Goal: Check status: Check status

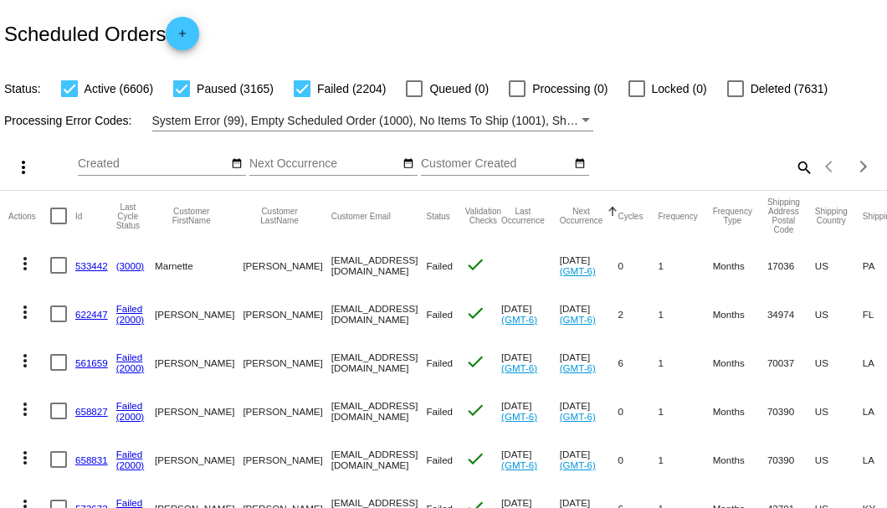
click at [799, 180] on mat-icon "search" at bounding box center [804, 167] width 20 height 26
click at [794, 171] on input "Search" at bounding box center [703, 163] width 221 height 13
paste input "[PERSON_NAME][EMAIL_ADDRESS][PERSON_NAME][DOMAIN_NAME]"
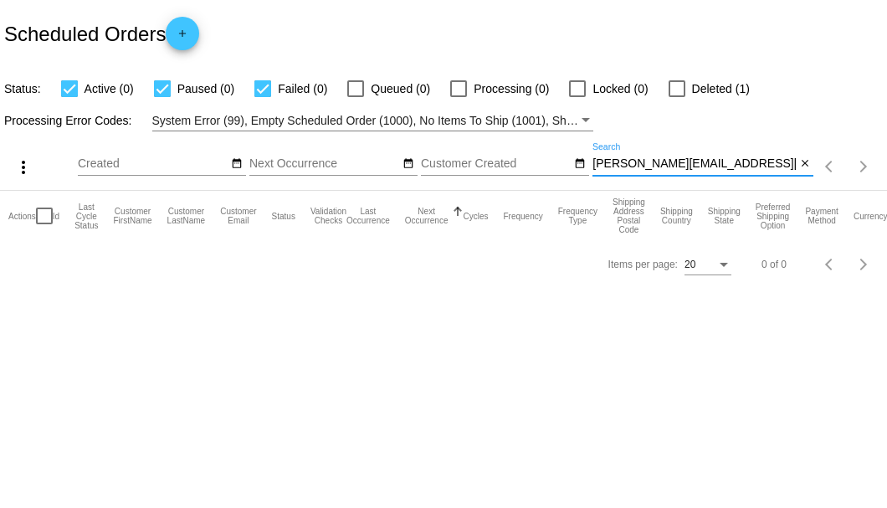
type input "[PERSON_NAME][EMAIL_ADDRESS][PERSON_NAME][DOMAIN_NAME]"
click at [686, 93] on label "Deleted (1)" at bounding box center [709, 89] width 81 height 20
click at [677, 97] on input "Deleted (1)" at bounding box center [676, 97] width 1 height 1
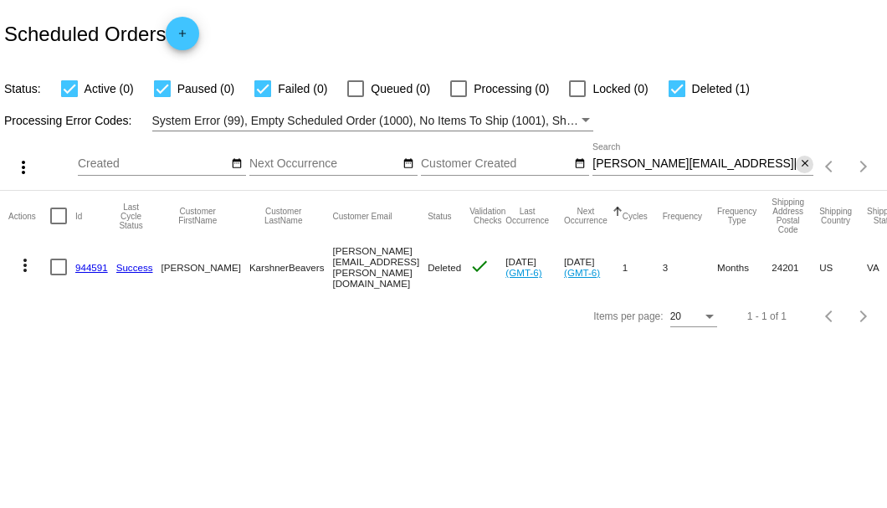
click at [804, 163] on mat-icon "close" at bounding box center [806, 163] width 12 height 13
click at [674, 85] on div at bounding box center [677, 88] width 17 height 17
click at [676, 97] on input "Deleted (1)" at bounding box center [676, 97] width 1 height 1
checkbox input "false"
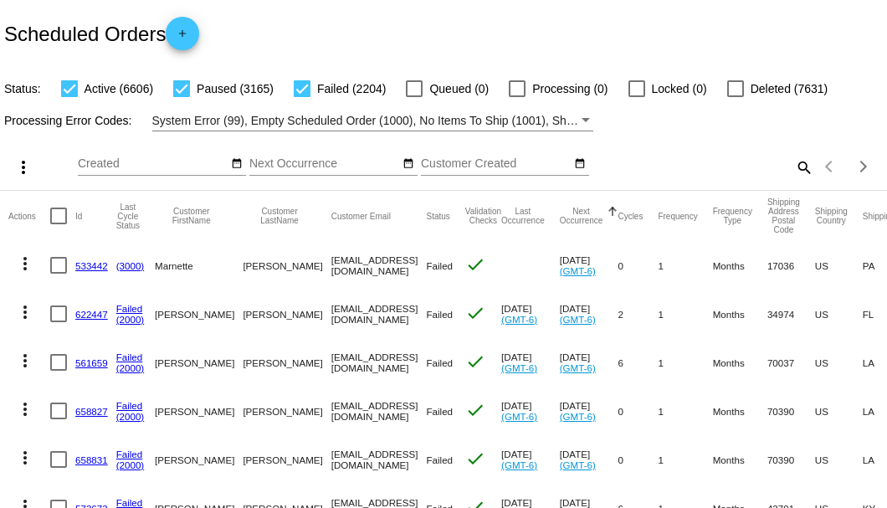
click at [794, 180] on mat-icon "search" at bounding box center [804, 167] width 20 height 26
click at [789, 171] on input "Search" at bounding box center [703, 163] width 221 height 13
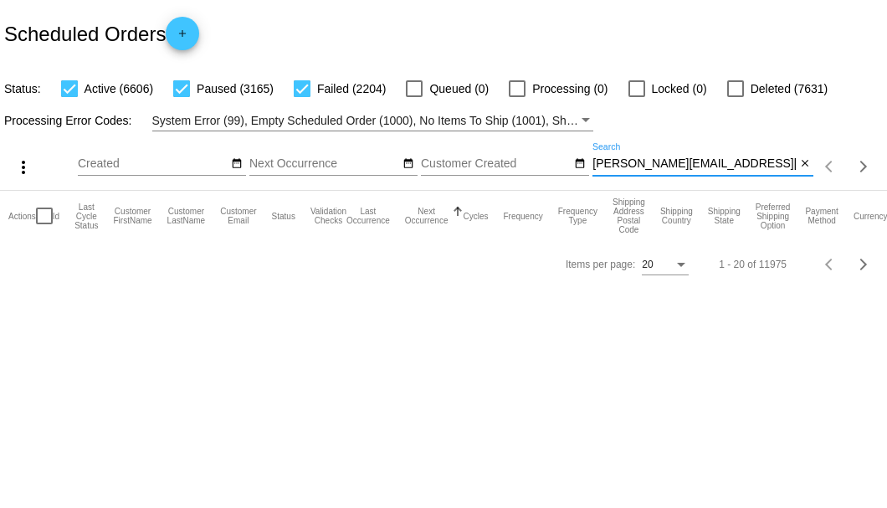
type input "[PERSON_NAME][EMAIL_ADDRESS][PERSON_NAME][DOMAIN_NAME]"
click at [733, 86] on div at bounding box center [736, 88] width 17 height 17
click at [735, 97] on input "Deleted (7631)" at bounding box center [735, 97] width 1 height 1
checkbox input "true"
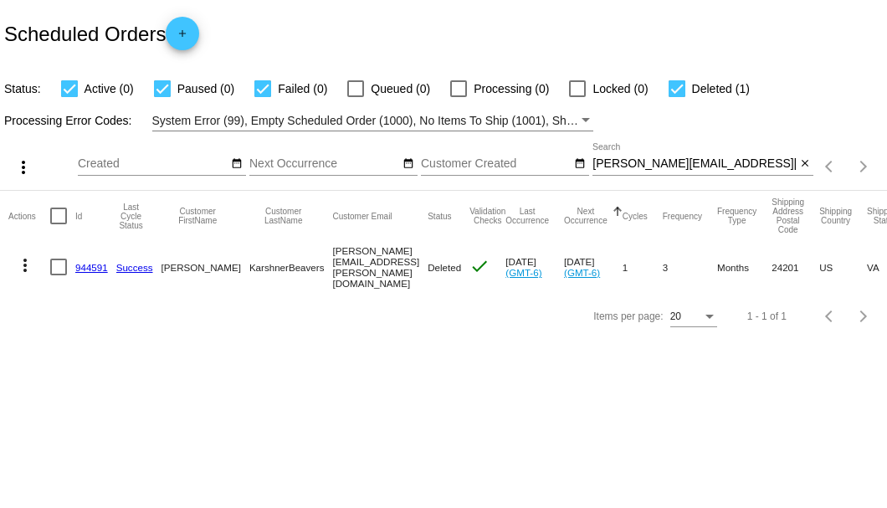
click at [96, 267] on link "944591" at bounding box center [91, 267] width 33 height 11
